Goal: Navigation & Orientation: Find specific page/section

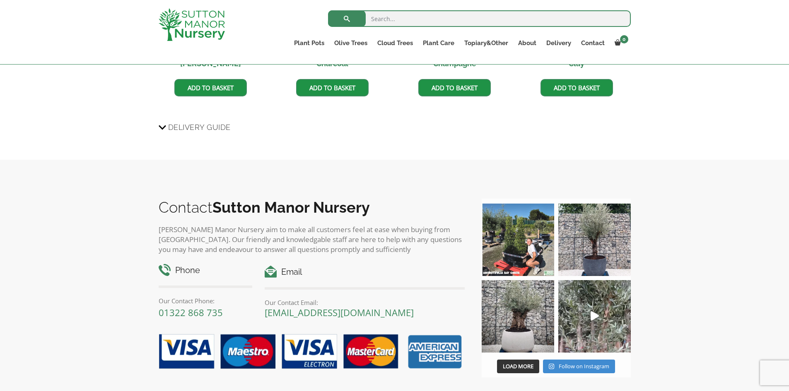
scroll to position [869, 0]
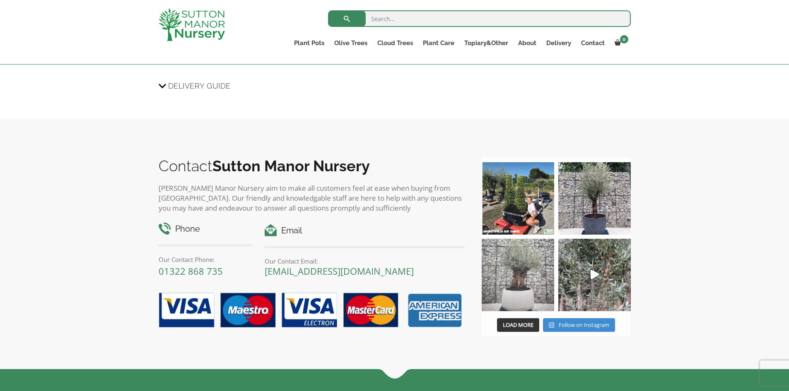
click at [513, 273] on img at bounding box center [518, 275] width 72 height 72
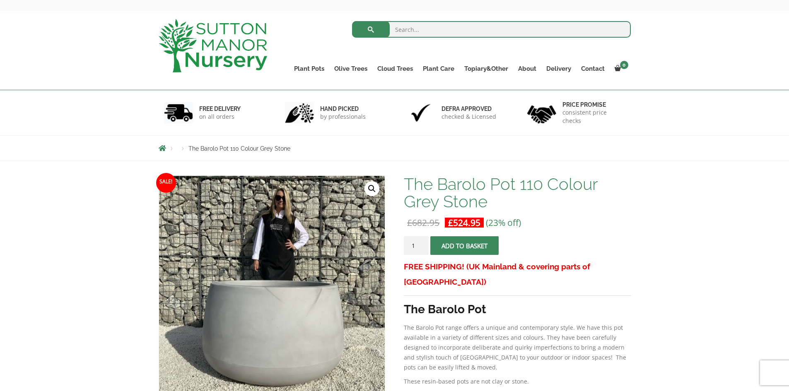
scroll to position [0, 0]
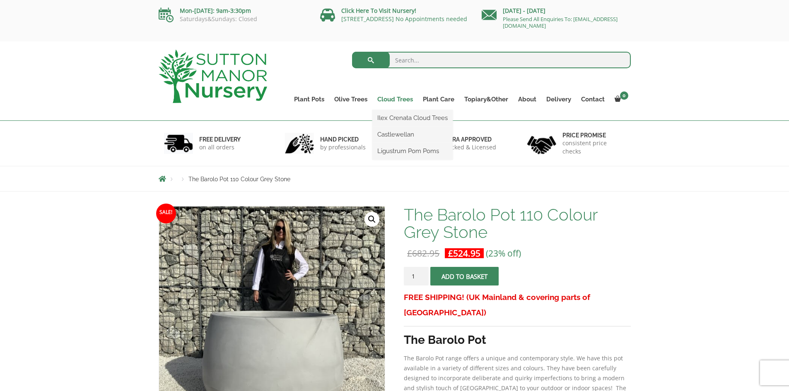
click at [401, 100] on link "Cloud Trees" at bounding box center [395, 100] width 46 height 12
click at [394, 100] on link "Cloud Trees" at bounding box center [395, 100] width 46 height 12
click at [390, 119] on link "Ilex Crenata Cloud Trees" at bounding box center [412, 118] width 80 height 12
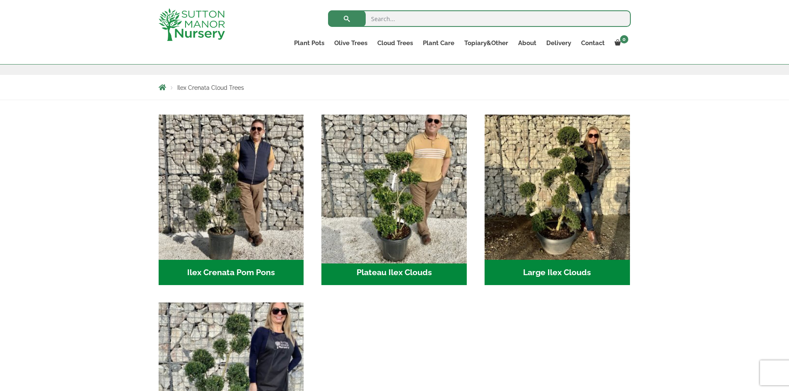
scroll to position [41, 0]
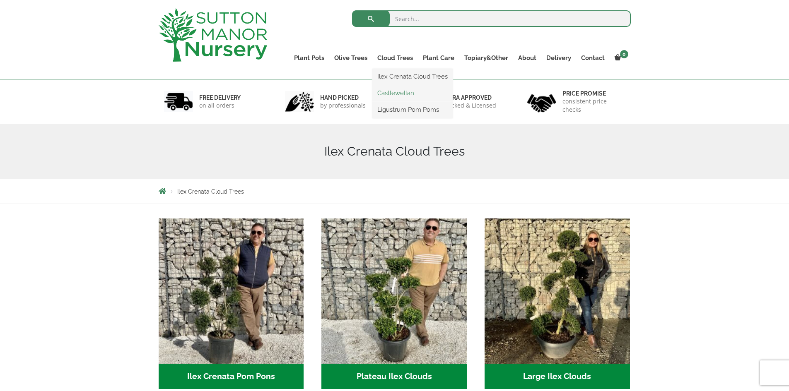
click at [400, 91] on link "Castlewellan" at bounding box center [412, 93] width 80 height 12
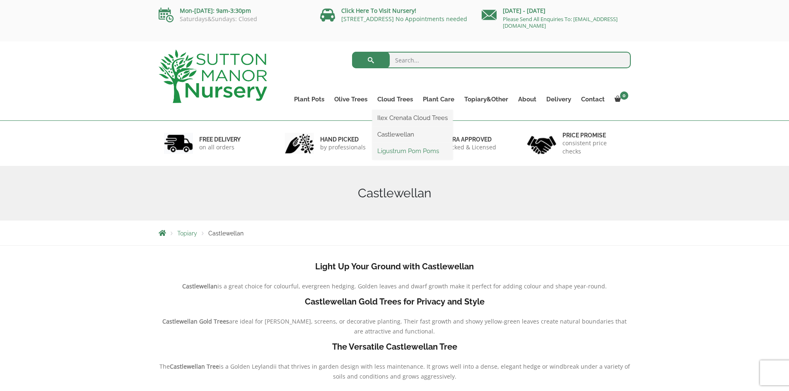
click at [395, 150] on link "Ligustrum Pom Poms" at bounding box center [412, 151] width 80 height 12
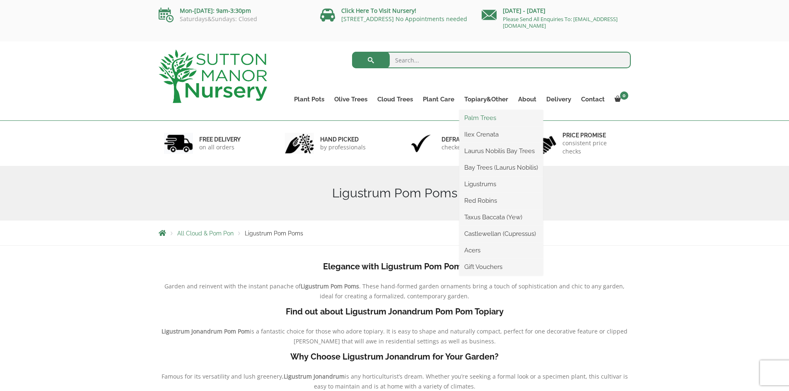
click at [478, 116] on link "Palm Trees" at bounding box center [501, 118] width 84 height 12
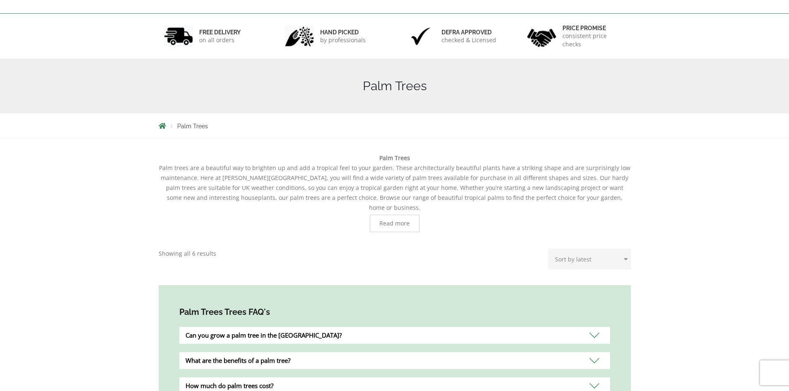
scroll to position [3, 0]
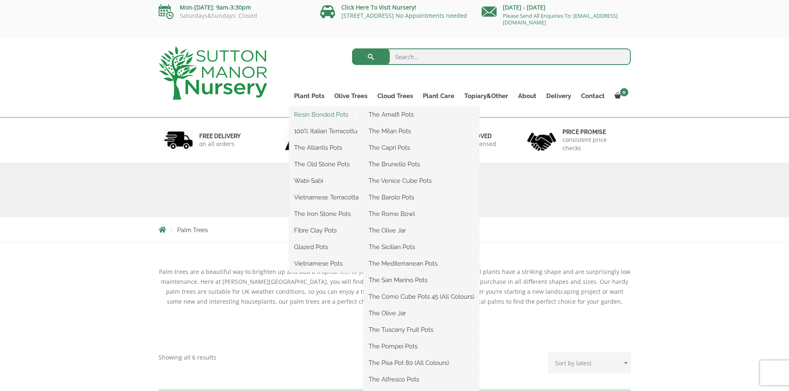
click at [340, 119] on link "Resin Bonded Pots" at bounding box center [326, 114] width 75 height 12
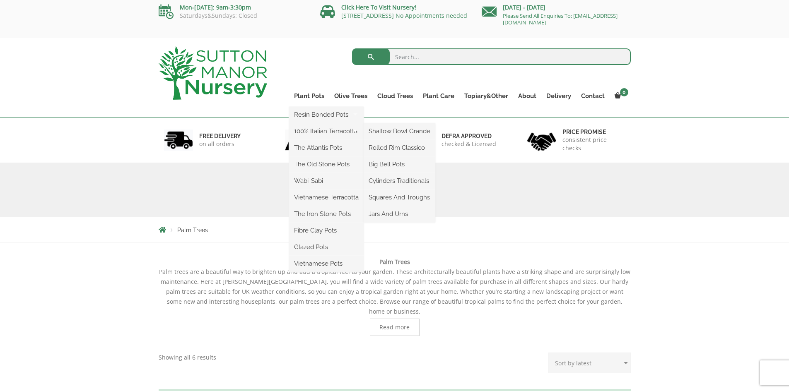
click at [320, 107] on ul "Resin Bonded Pots The Amalfi Pots The Milan Pots The Capri Pots The Brunello Po…" at bounding box center [326, 190] width 75 height 166
click at [320, 97] on link "Plant Pots" at bounding box center [309, 96] width 40 height 12
click at [320, 96] on link "Plant Pots" at bounding box center [309, 96] width 40 height 12
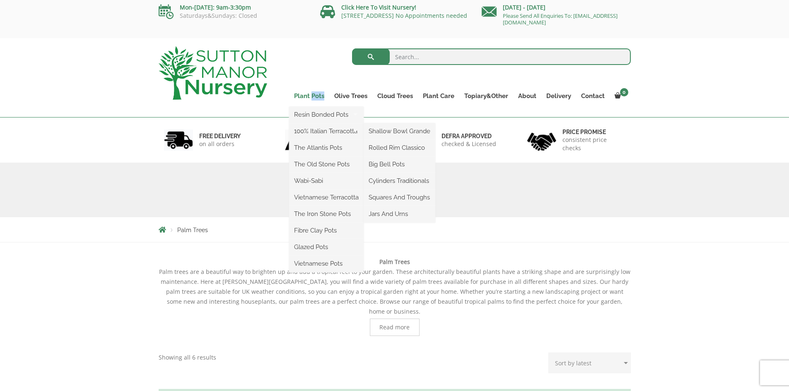
click at [320, 96] on link "Plant Pots" at bounding box center [309, 96] width 40 height 12
click at [318, 244] on link "Glazed Pots" at bounding box center [326, 247] width 75 height 12
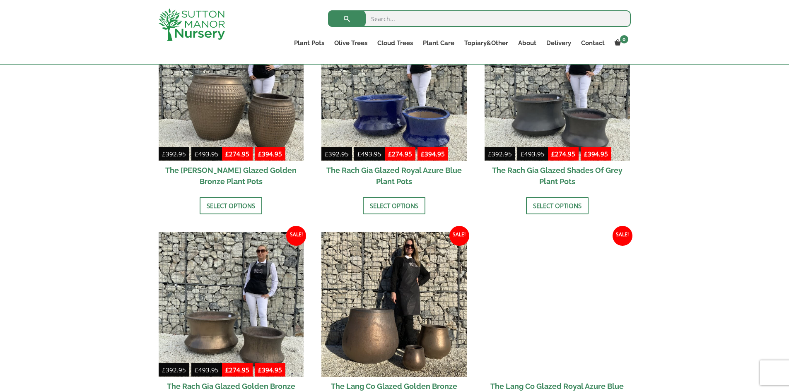
scroll to position [373, 0]
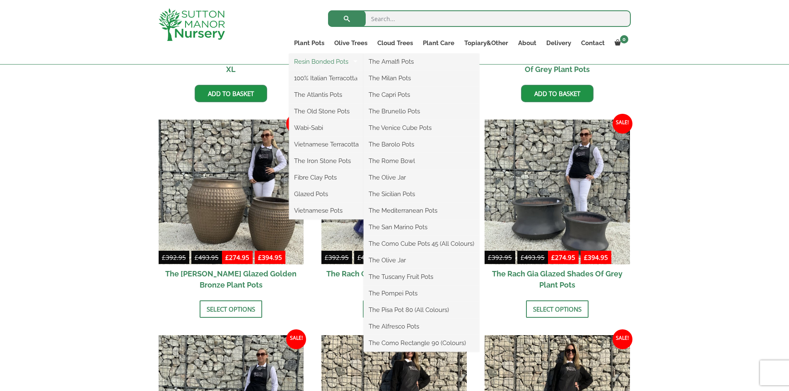
click at [320, 62] on link "Resin Bonded Pots" at bounding box center [326, 61] width 75 height 12
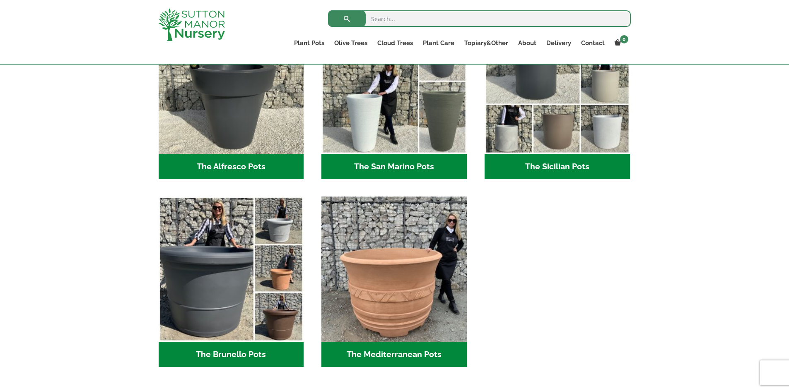
scroll to position [1035, 0]
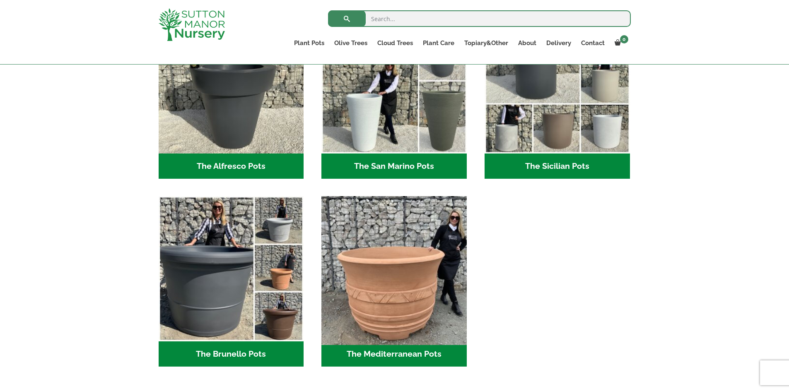
click at [417, 264] on img "Visit product category The Mediterranean Pots" at bounding box center [394, 269] width 152 height 152
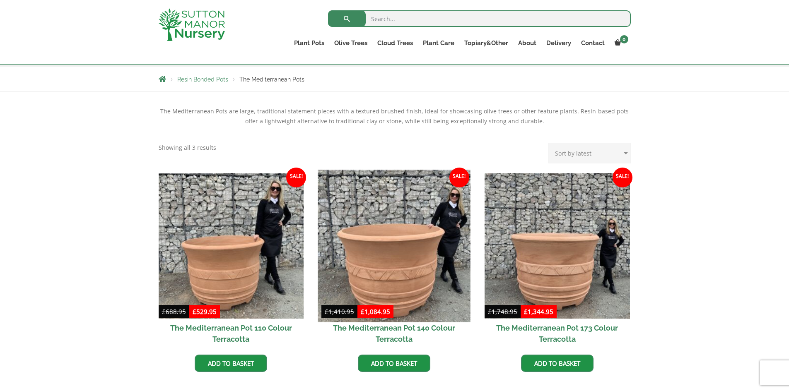
scroll to position [166, 0]
